Goal: Transaction & Acquisition: Purchase product/service

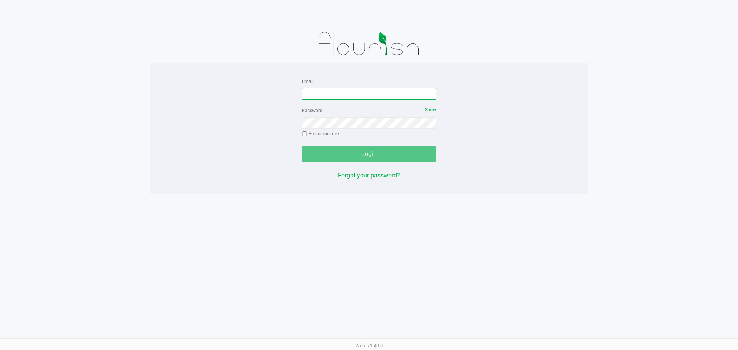
click at [353, 89] on input "Email" at bounding box center [369, 94] width 135 height 12
type input "[EMAIL_ADDRESS][DOMAIN_NAME]"
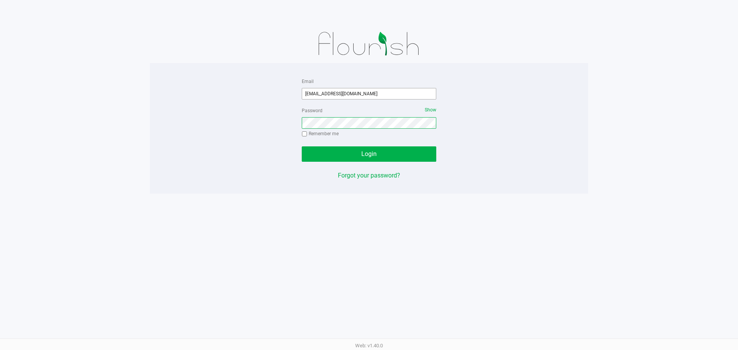
click at [302, 146] on button "Login" at bounding box center [369, 153] width 135 height 15
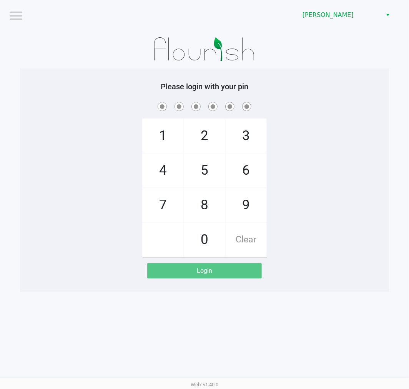
click at [357, 82] on h5 "Please login with your pin" at bounding box center [204, 86] width 357 height 9
checkbox input "true"
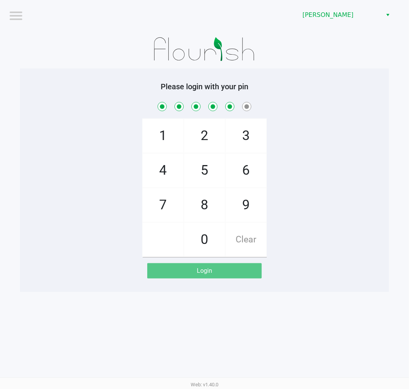
checkbox input "true"
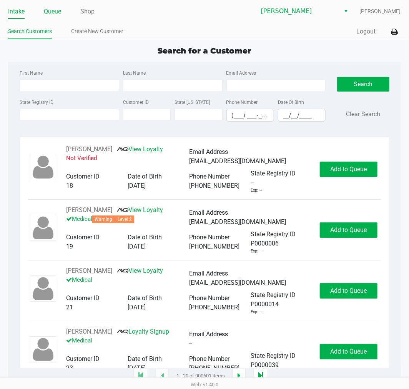
click at [52, 9] on link "Queue" at bounding box center [52, 11] width 17 height 11
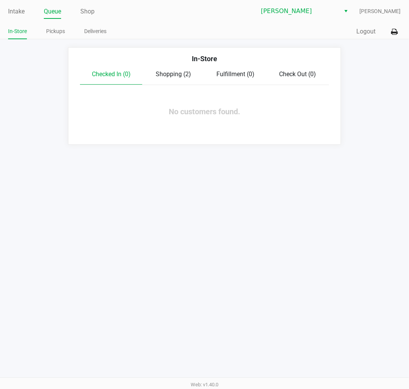
click at [16, 12] on link "Intake" at bounding box center [16, 11] width 17 height 11
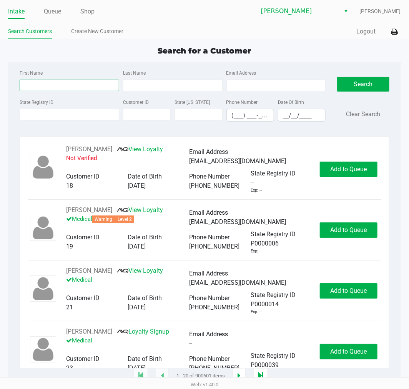
click at [74, 86] on input "First Name" at bounding box center [70, 86] width 100 height 12
click at [77, 113] on input "State Registry ID" at bounding box center [70, 115] width 100 height 12
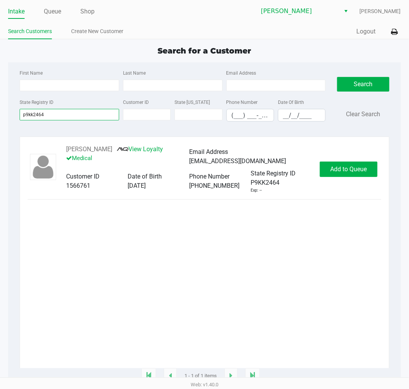
type input "p9kk2464"
click at [349, 171] on span "Add to Queue" at bounding box center [348, 168] width 37 height 7
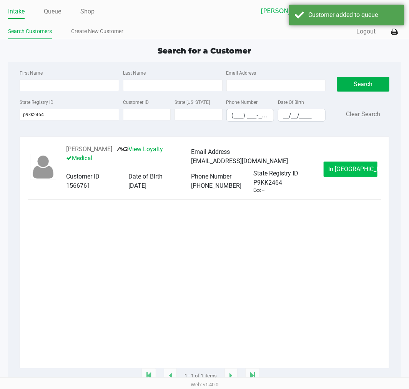
click at [348, 171] on span "In [GEOGRAPHIC_DATA]" at bounding box center [361, 168] width 65 height 7
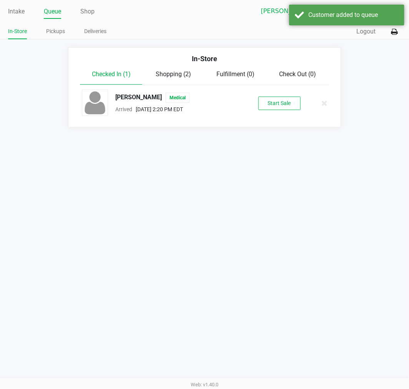
click at [282, 104] on button "Start Sale" at bounding box center [279, 102] width 42 height 13
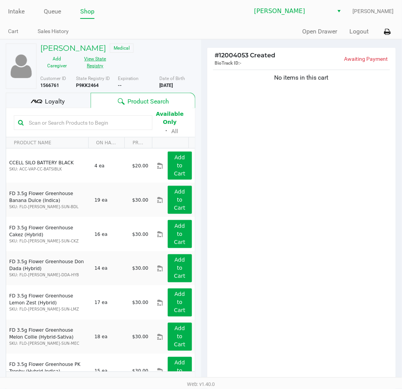
click at [93, 62] on button "View State Registry" at bounding box center [93, 62] width 38 height 19
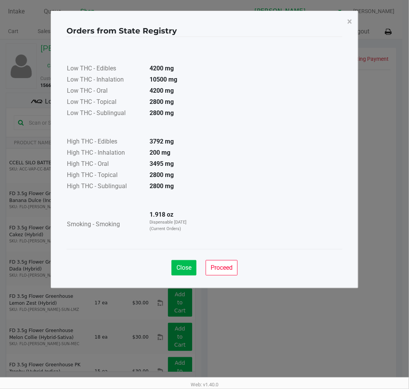
click at [185, 272] on button "Close" at bounding box center [183, 267] width 25 height 15
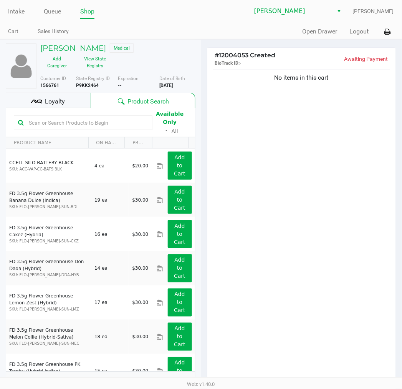
click at [358, 278] on div "No items in this cart" at bounding box center [302, 225] width 189 height 314
click at [100, 124] on input "text" at bounding box center [87, 123] width 123 height 12
click at [106, 122] on input "text" at bounding box center [87, 123] width 123 height 12
click at [70, 49] on h5 "[PERSON_NAME]" at bounding box center [73, 47] width 66 height 9
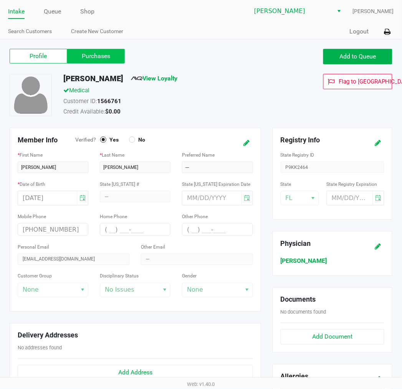
click at [90, 60] on label "Purchases" at bounding box center [96, 56] width 58 height 15
click at [0, 0] on 1 "Purchases" at bounding box center [0, 0] width 0 height 0
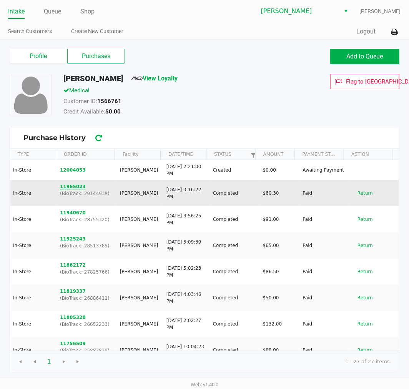
click at [76, 185] on button "11965023" at bounding box center [73, 186] width 26 height 7
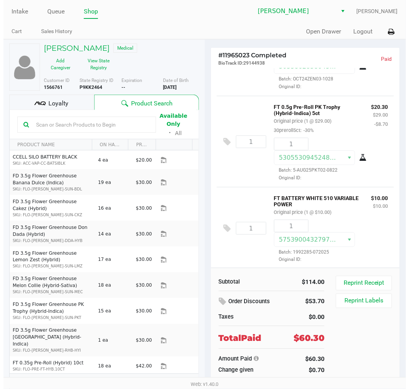
scroll to position [70, 0]
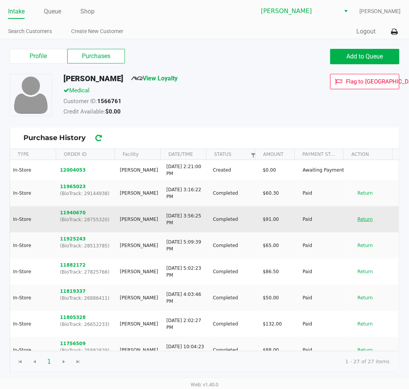
click at [361, 221] on button "Return" at bounding box center [364, 219] width 25 height 12
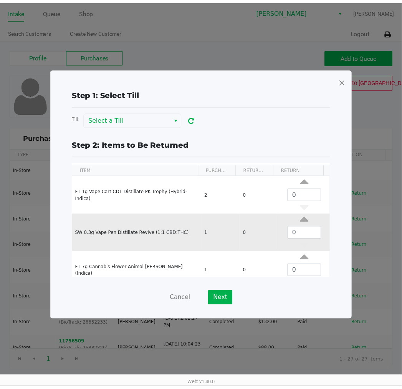
scroll to position [35, 0]
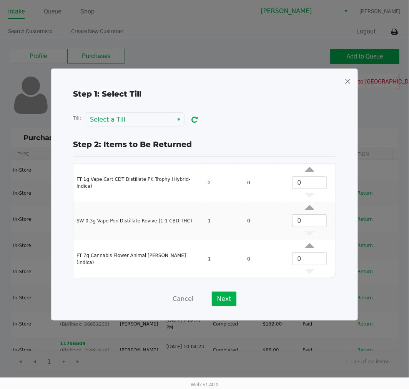
click at [350, 75] on span at bounding box center [347, 81] width 7 height 12
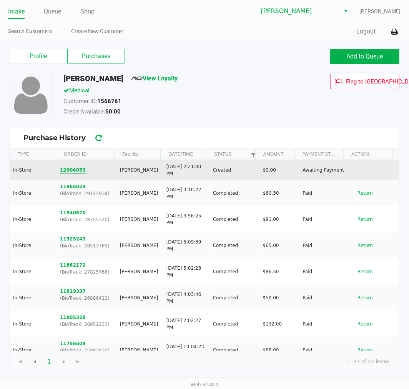
click at [76, 167] on button "12004053" at bounding box center [73, 169] width 26 height 7
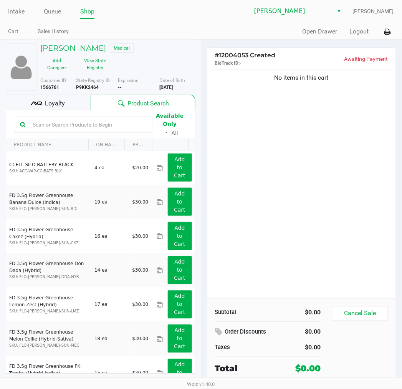
click at [90, 127] on input "text" at bounding box center [88, 125] width 117 height 12
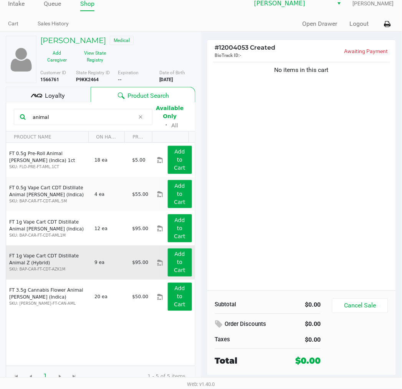
scroll to position [10, 0]
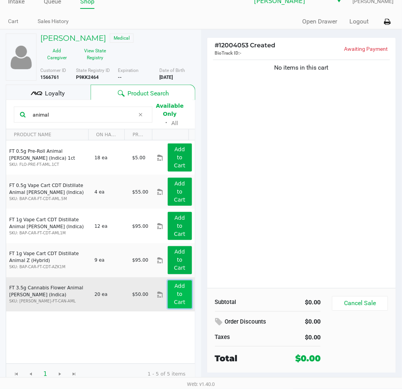
click at [180, 296] on button "Add to Cart" at bounding box center [180, 294] width 24 height 28
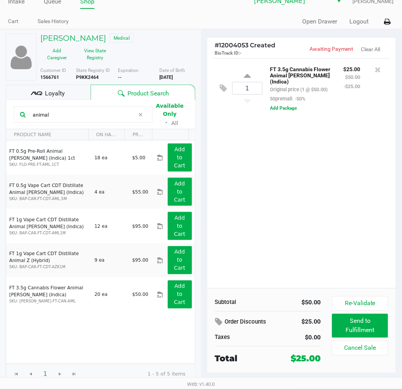
click at [252, 182] on div "1 FT 3.5g Cannabis Flower Animal [PERSON_NAME] (Indica) Original price (1 @ $50…" at bounding box center [302, 173] width 189 height 230
click at [80, 115] on input "animal" at bounding box center [82, 115] width 105 height 12
click at [289, 190] on div "1 FT 3.5g Cannabis Flower Animal [PERSON_NAME] (Indica) Original price (1 @ $50…" at bounding box center [302, 173] width 189 height 230
click at [379, 72] on icon at bounding box center [379, 70] width 6 height 8
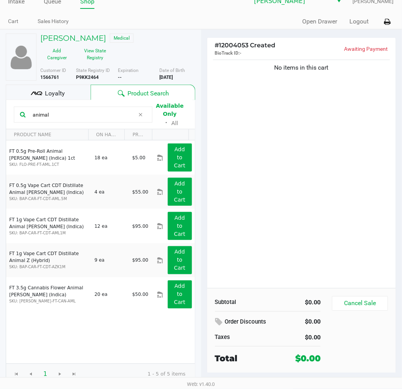
drag, startPoint x: 92, startPoint y: 116, endPoint x: -1, endPoint y: 114, distance: 93.0
click at [0, 114] on html "Intake Queue Shop [PERSON_NAME] [PERSON_NAME] Cart Sales History Quick Sale Ope…" at bounding box center [201, 184] width 402 height 389
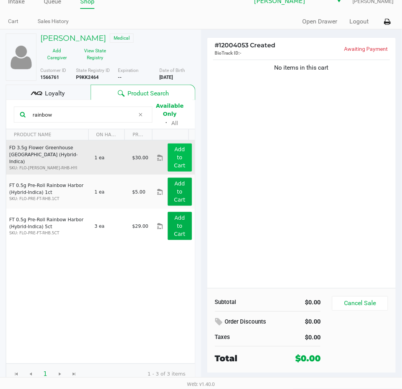
type input "rainbow"
click at [179, 157] on button "Add to Cart" at bounding box center [180, 157] width 24 height 28
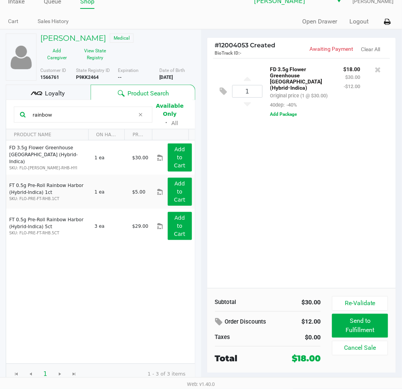
drag, startPoint x: 81, startPoint y: 117, endPoint x: -1, endPoint y: 116, distance: 81.9
click at [0, 116] on html "Intake Queue Shop [PERSON_NAME] [PERSON_NAME] Cart Sales History Quick Sale Ope…" at bounding box center [201, 184] width 402 height 389
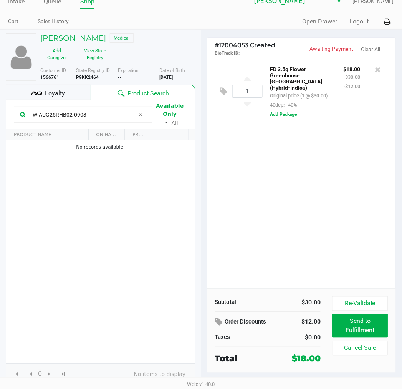
type input "W-AUG25RHB02-0903"
click at [351, 236] on div "1 FD 3.5g Flower Greenhouse [GEOGRAPHIC_DATA] (Hybrid-Indica) Original price (1…" at bounding box center [302, 173] width 189 height 230
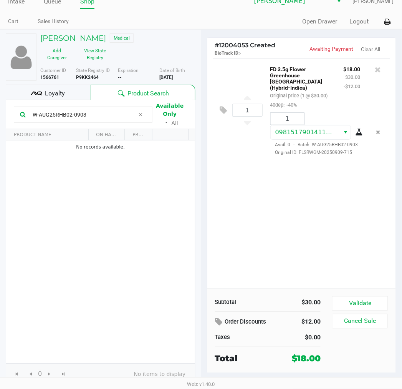
click at [339, 216] on div "1 FD 3.5g Flower Greenhouse [GEOGRAPHIC_DATA] (Hybrid-Indica) Original price (1…" at bounding box center [302, 173] width 189 height 230
click at [141, 113] on icon at bounding box center [140, 114] width 5 height 6
drag, startPoint x: 388, startPoint y: 224, endPoint x: 381, endPoint y: 224, distance: 6.9
click at [387, 224] on div "1 FD 3.5g Flower Greenhouse [GEOGRAPHIC_DATA] (Hybrid-Indica) Original price (1…" at bounding box center [302, 173] width 189 height 230
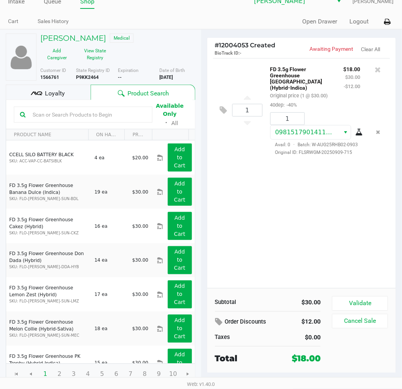
click at [379, 225] on div "1 FD 3.5g Flower Greenhouse [GEOGRAPHIC_DATA] (Hybrid-Indica) Original price (1…" at bounding box center [302, 173] width 189 height 230
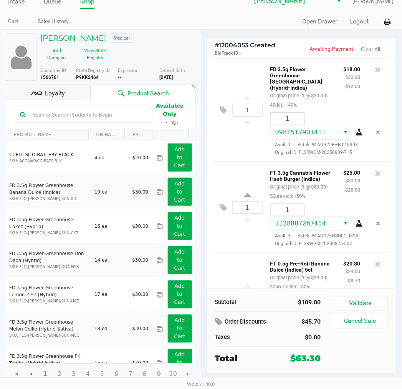
scroll to position [114, 0]
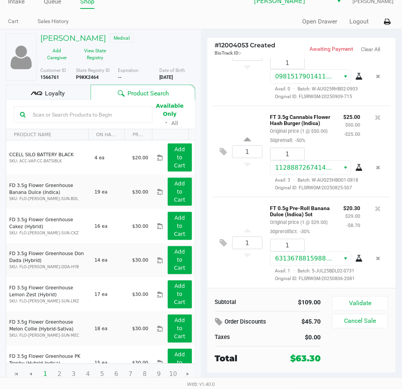
click at [100, 113] on input "text" at bounding box center [88, 115] width 117 height 12
click at [356, 229] on div "$20.30 $29.00 -$8.70" at bounding box center [352, 219] width 28 height 33
click at [45, 93] on span "Loyalty" at bounding box center [55, 93] width 20 height 9
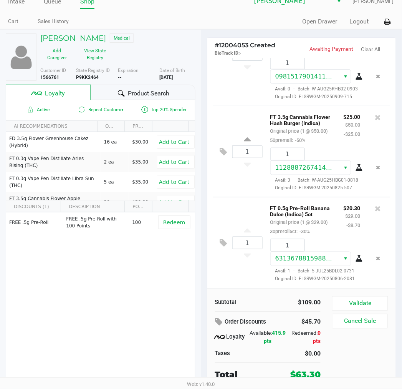
click at [145, 94] on span "Product Search" at bounding box center [149, 93] width 42 height 9
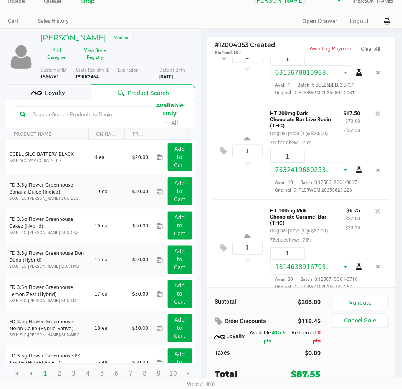
scroll to position [350, 0]
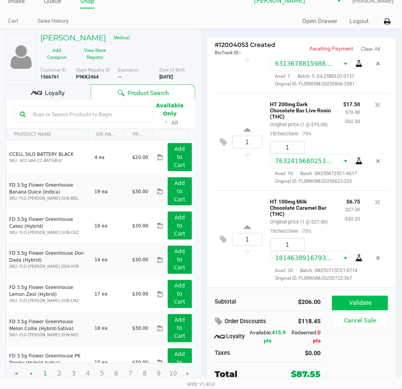
click at [377, 298] on button "Validate" at bounding box center [360, 303] width 56 height 15
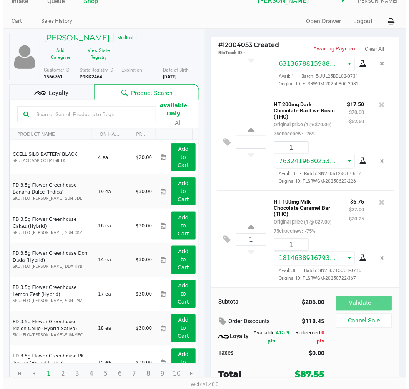
scroll to position [359, 0]
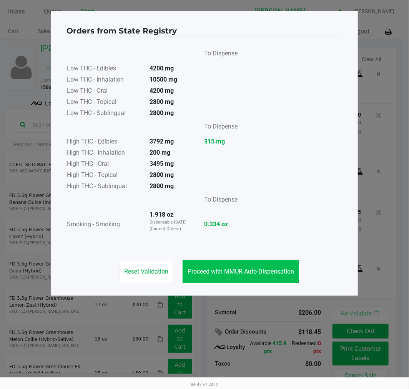
click at [264, 266] on button "Proceed with MMUR Auto-Dispensation" at bounding box center [241, 271] width 116 height 23
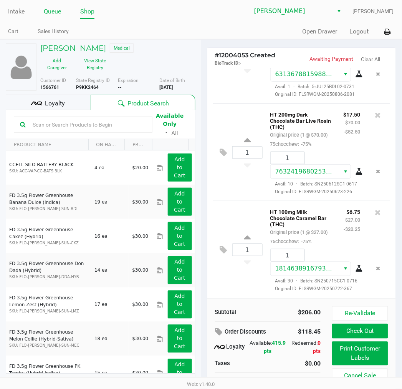
click at [51, 14] on link "Queue" at bounding box center [52, 11] width 17 height 11
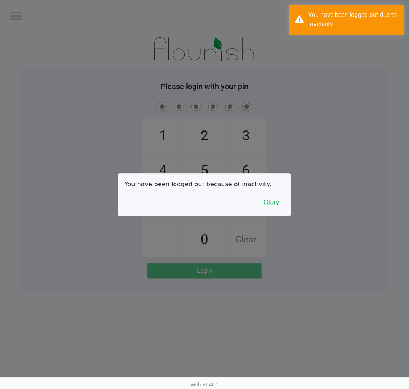
drag, startPoint x: 273, startPoint y: 195, endPoint x: 273, endPoint y: 201, distance: 5.4
click at [273, 196] on button "Okay" at bounding box center [272, 202] width 26 height 15
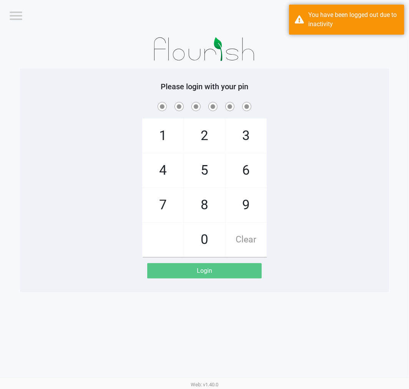
click at [306, 190] on div "1 4 7 2 5 8 0 3 6 9 Clear" at bounding box center [204, 178] width 369 height 156
checkbox input "true"
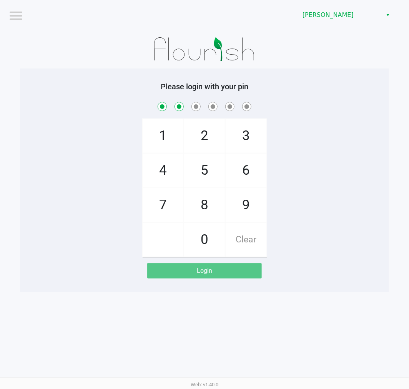
checkbox input "true"
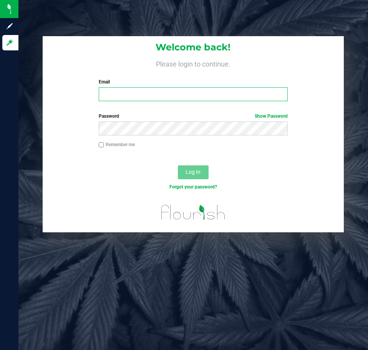
click at [123, 90] on input "Email" at bounding box center [193, 94] width 189 height 14
type input "[EMAIL_ADDRESS][DOMAIN_NAME]"
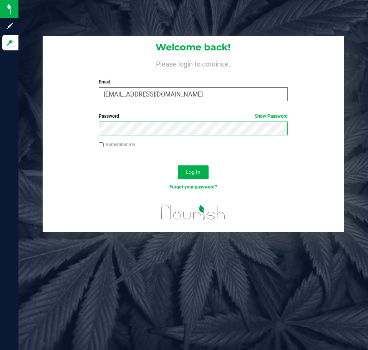
click at [178, 165] on button "Log In" at bounding box center [193, 172] width 31 height 14
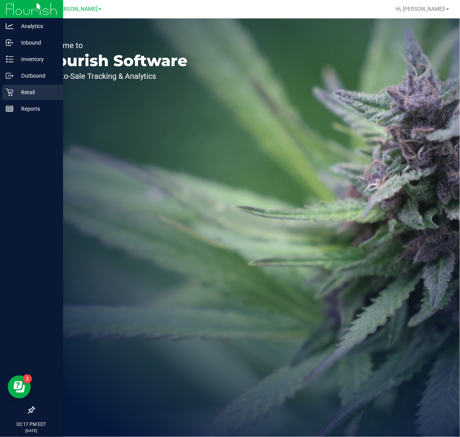
drag, startPoint x: 186, startPoint y: 7, endPoint x: 10, endPoint y: 94, distance: 197.0
click at [10, 95] on icon at bounding box center [9, 92] width 7 height 7
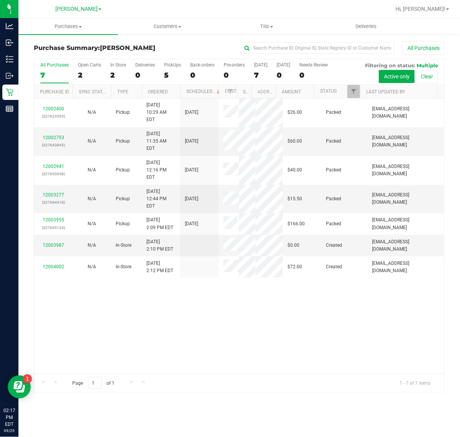
drag, startPoint x: 8, startPoint y: 96, endPoint x: 81, endPoint y: 264, distance: 182.7
click at [81, 264] on div "12002400 (327623595) N/A Pickup 9/25/2025 10:29 AM EDT 9/25/2025 $26.00 Packed …" at bounding box center [239, 235] width 410 height 275
click at [74, 25] on span "Purchases" at bounding box center [68, 26] width 100 height 7
click at [68, 51] on li "Fulfillment" at bounding box center [68, 55] width 100 height 9
